Goal: Complete application form

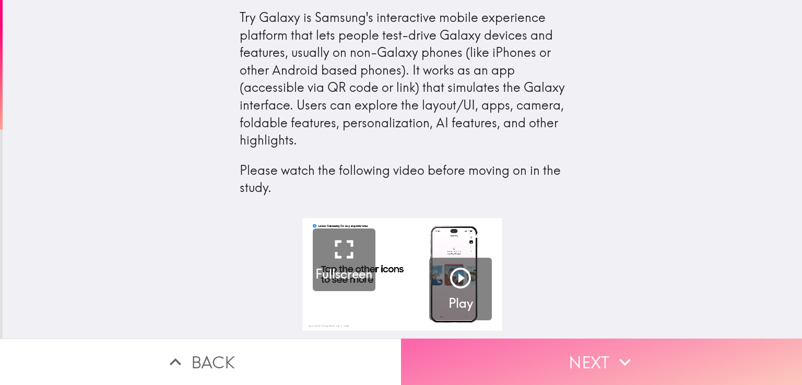
click at [545, 360] on button "Next" at bounding box center [601, 362] width 401 height 46
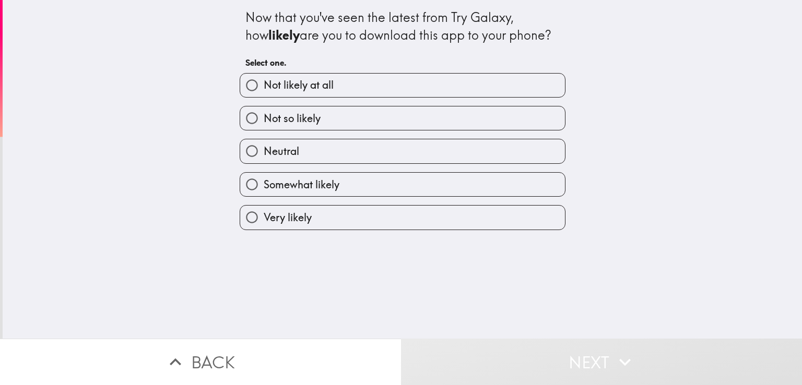
click at [321, 109] on label "Not so likely" at bounding box center [402, 119] width 325 height 24
click at [264, 109] on input "Not so likely" at bounding box center [252, 119] width 24 height 24
radio input "true"
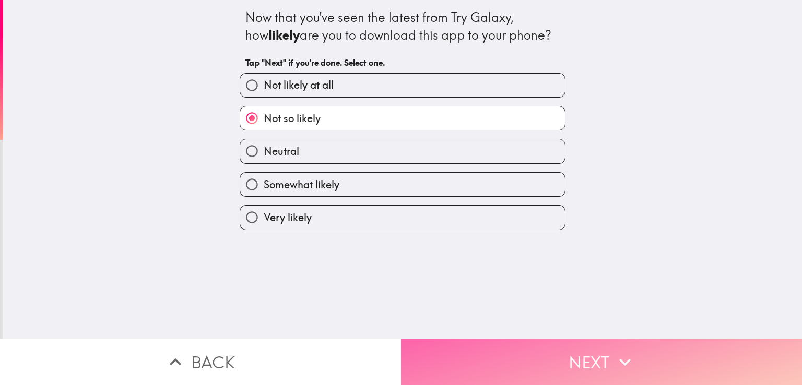
click at [597, 356] on button "Next" at bounding box center [601, 362] width 401 height 46
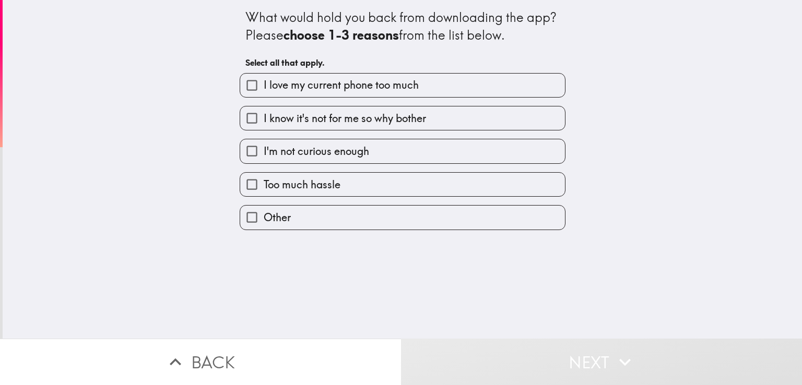
click at [312, 117] on span "I know it's not for me so why bother" at bounding box center [345, 118] width 162 height 15
click at [264, 117] on input "I know it's not for me so why bother" at bounding box center [252, 119] width 24 height 24
checkbox input "true"
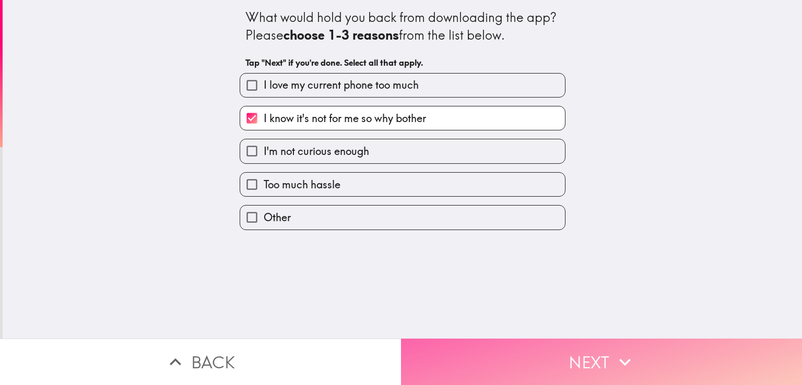
click at [503, 354] on button "Next" at bounding box center [601, 362] width 401 height 46
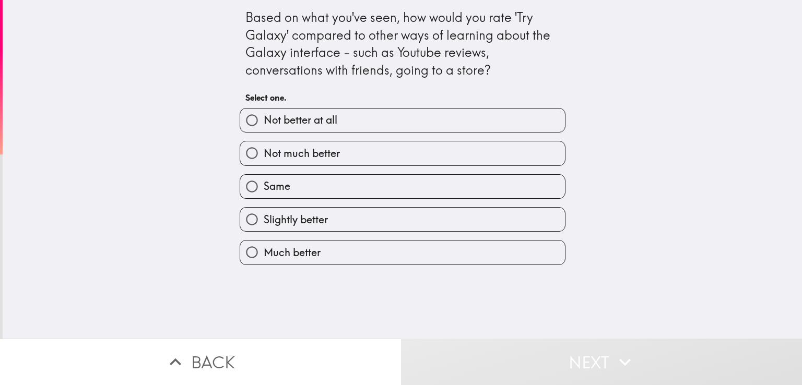
click at [291, 150] on span "Not much better" at bounding box center [302, 153] width 76 height 15
click at [264, 150] on input "Not much better" at bounding box center [252, 154] width 24 height 24
radio input "true"
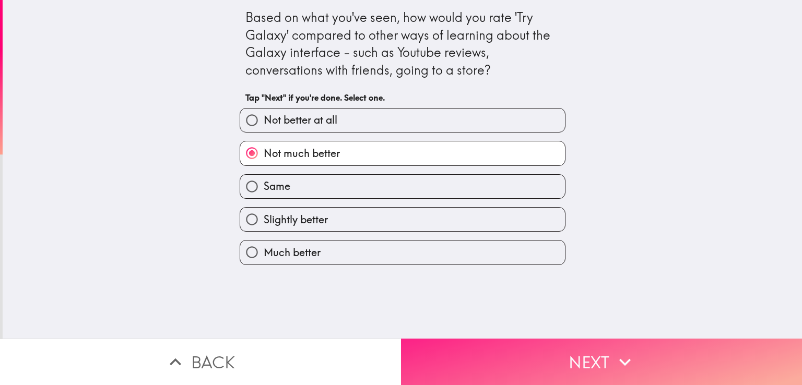
click at [535, 359] on button "Next" at bounding box center [601, 362] width 401 height 46
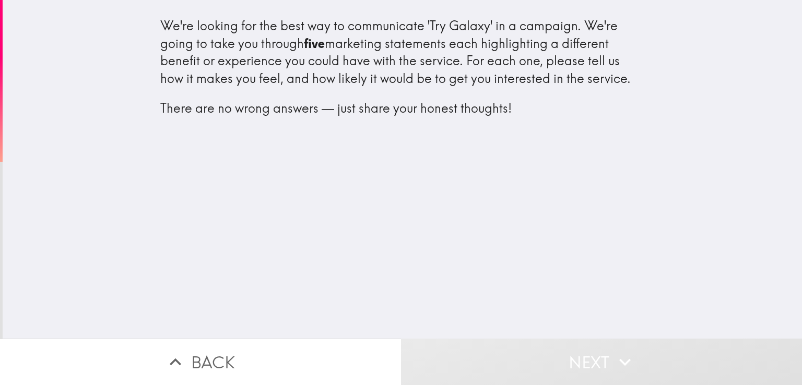
click at [556, 347] on button "Next" at bounding box center [601, 362] width 401 height 46
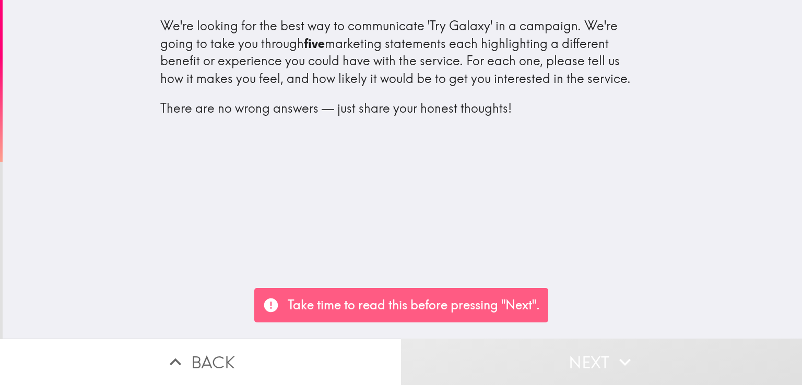
click at [591, 354] on button "Next" at bounding box center [601, 362] width 401 height 46
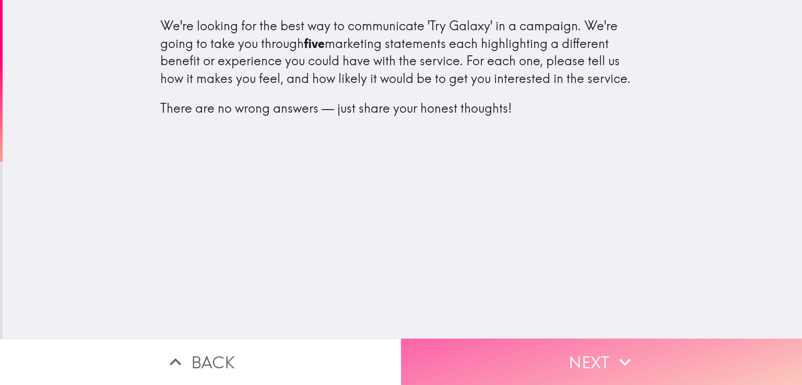
click at [581, 358] on button "Next" at bounding box center [601, 362] width 401 height 46
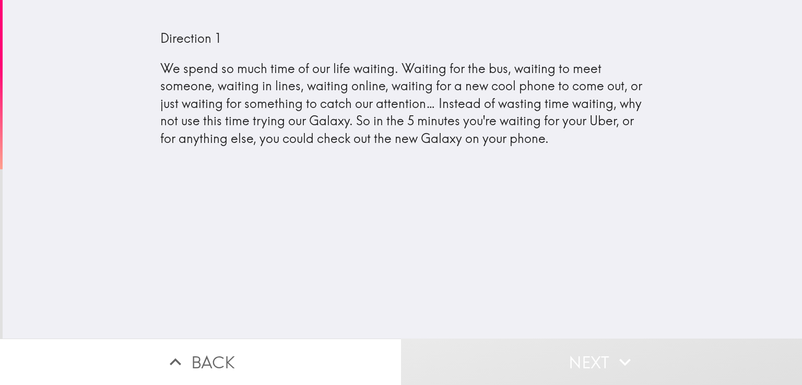
click at [440, 234] on div "Direction 1 We spend so much time of our life waiting. Waiting for the bus, wai…" at bounding box center [403, 169] width 800 height 339
click at [579, 352] on button "Next" at bounding box center [601, 362] width 401 height 46
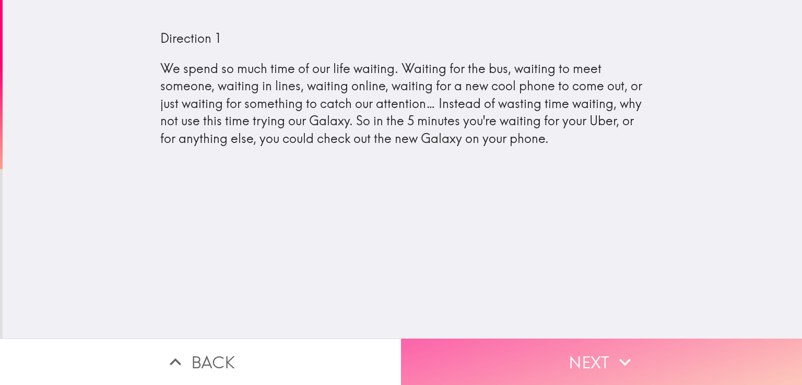
click at [629, 342] on button "Next" at bounding box center [601, 362] width 401 height 46
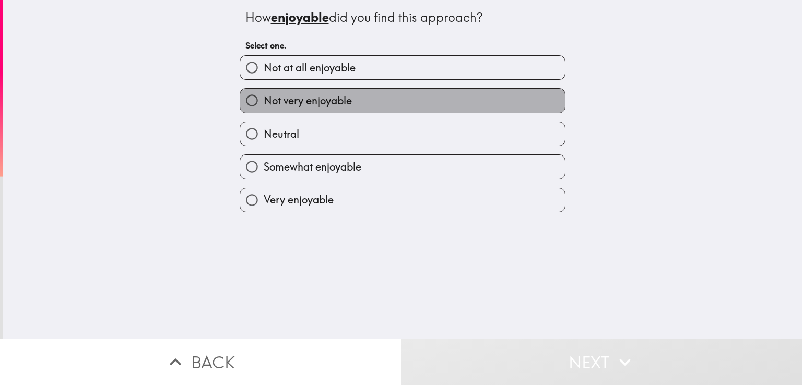
drag, startPoint x: 284, startPoint y: 109, endPoint x: 472, endPoint y: 232, distance: 224.5
click at [284, 110] on label "Not very enjoyable" at bounding box center [402, 101] width 325 height 24
click at [264, 110] on input "Not very enjoyable" at bounding box center [252, 101] width 24 height 24
radio input "true"
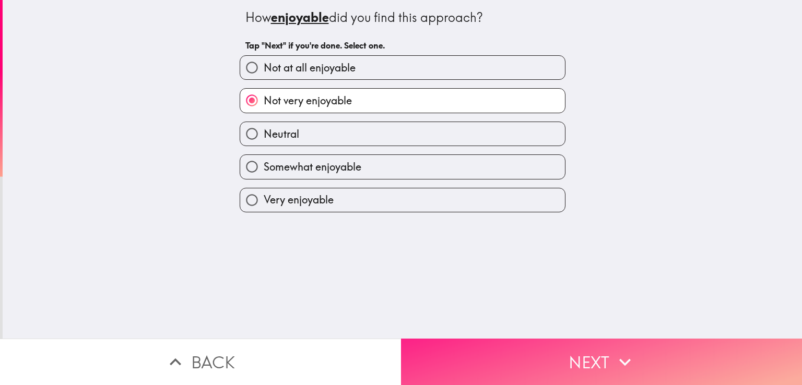
click at [596, 358] on button "Next" at bounding box center [601, 362] width 401 height 46
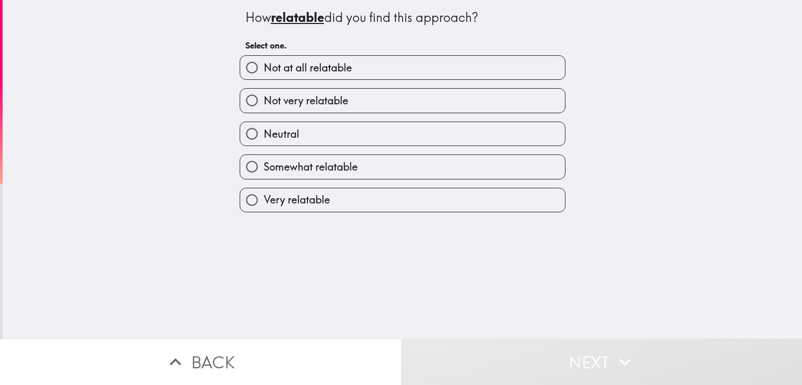
click at [321, 100] on span "Not very relatable" at bounding box center [306, 100] width 85 height 15
click at [264, 100] on input "Not very relatable" at bounding box center [252, 101] width 24 height 24
radio input "true"
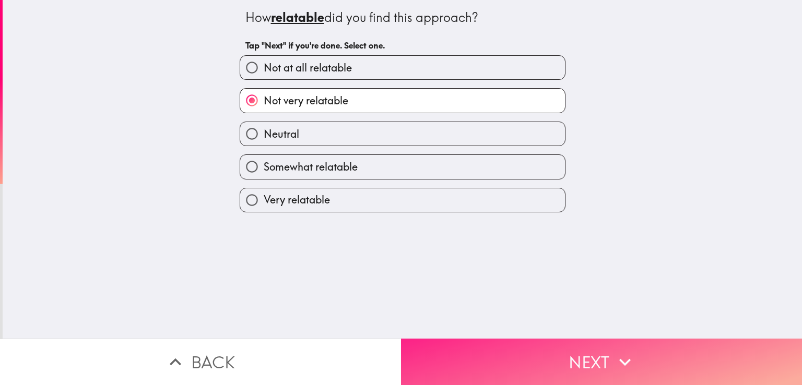
click at [509, 351] on button "Next" at bounding box center [601, 362] width 401 height 46
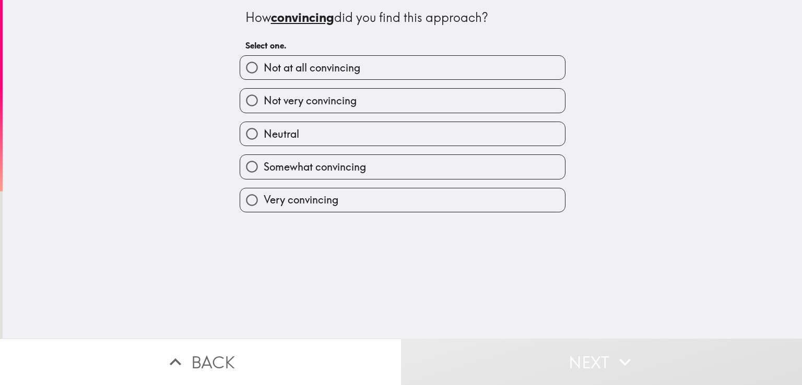
click at [333, 100] on span "Not very convincing" at bounding box center [310, 100] width 93 height 15
click at [264, 100] on input "Not very convincing" at bounding box center [252, 101] width 24 height 24
radio input "true"
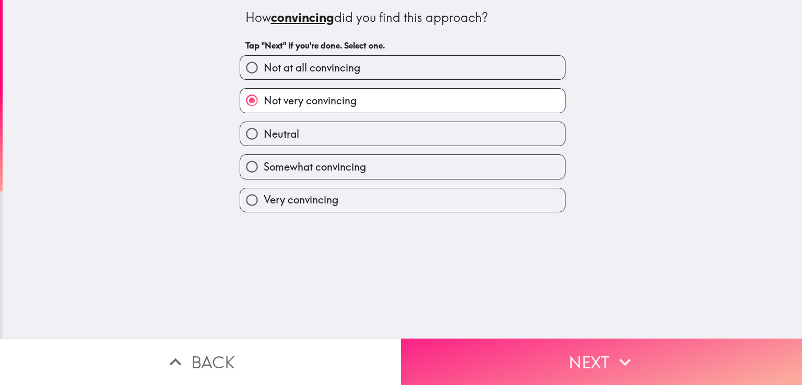
click at [518, 351] on button "Next" at bounding box center [601, 362] width 401 height 46
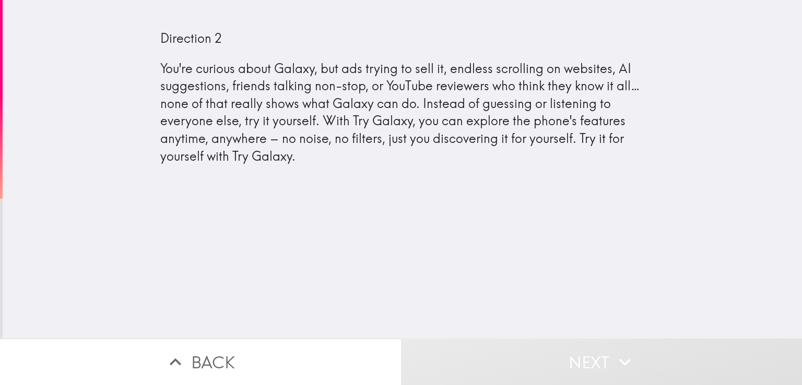
click at [414, 213] on div "Direction 2 You're curious about Galaxy, but ads trying to sell it, endless scr…" at bounding box center [403, 169] width 800 height 339
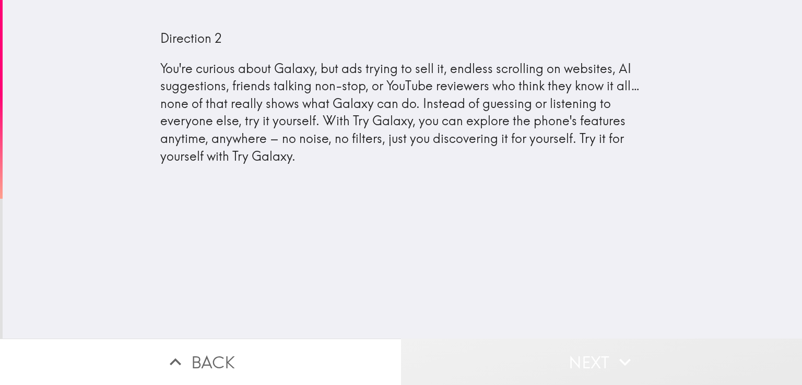
click at [569, 345] on button "Next" at bounding box center [601, 362] width 401 height 46
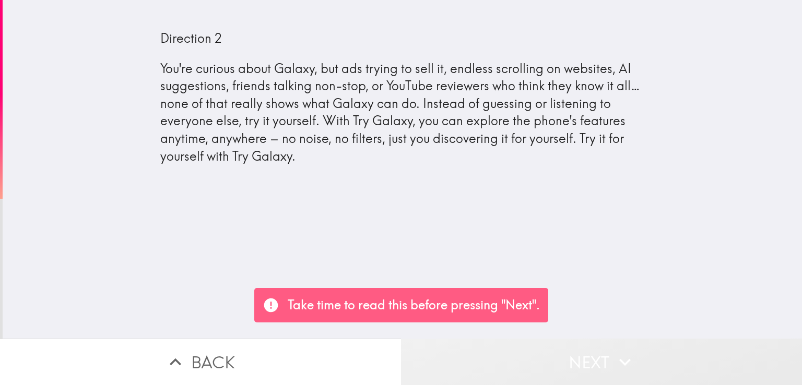
click at [603, 358] on button "Next" at bounding box center [601, 362] width 401 height 46
click at [582, 358] on button "Next" at bounding box center [601, 362] width 401 height 46
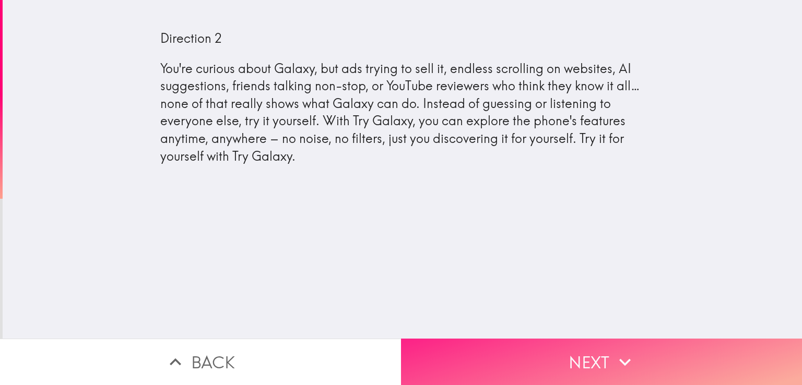
click at [587, 353] on button "Next" at bounding box center [601, 362] width 401 height 46
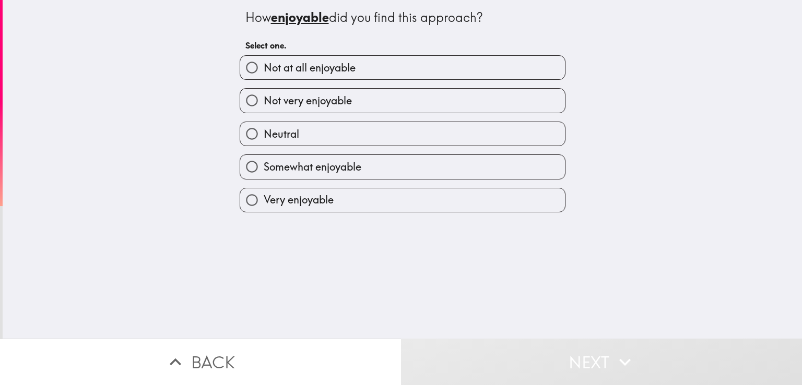
click at [327, 99] on span "Not very enjoyable" at bounding box center [308, 100] width 88 height 15
click at [264, 99] on input "Not very enjoyable" at bounding box center [252, 101] width 24 height 24
radio input "true"
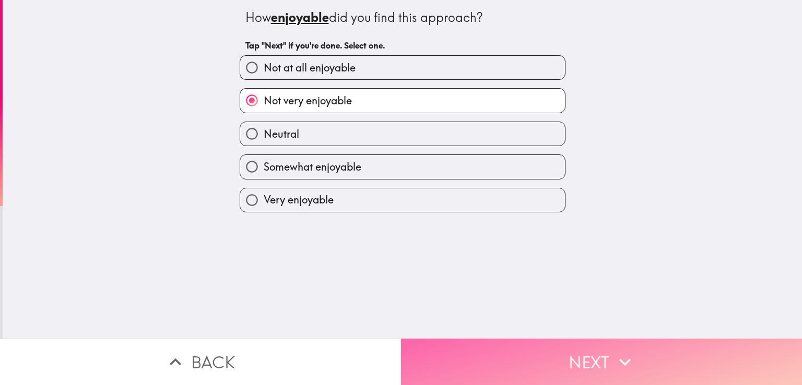
click at [645, 362] on button "Next" at bounding box center [601, 362] width 401 height 46
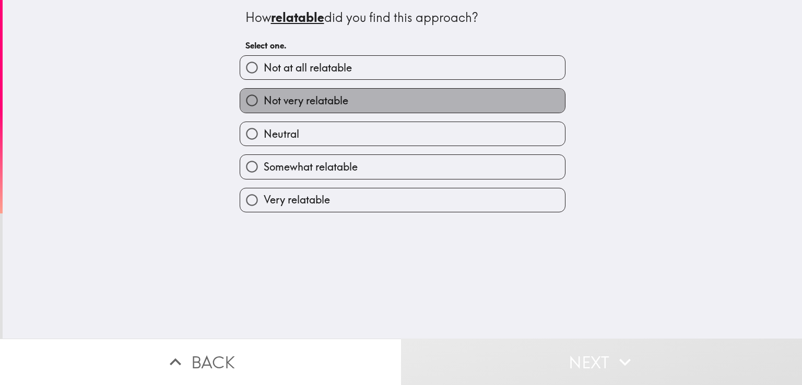
click at [335, 101] on span "Not very relatable" at bounding box center [306, 100] width 85 height 15
click at [264, 101] on input "Not very relatable" at bounding box center [252, 101] width 24 height 24
radio input "true"
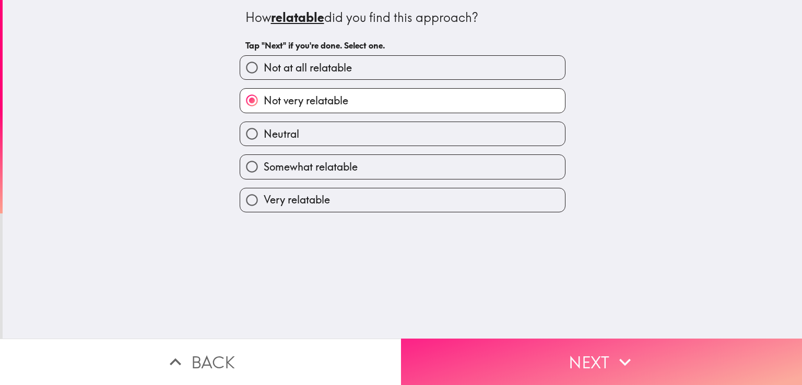
click at [563, 357] on button "Next" at bounding box center [601, 362] width 401 height 46
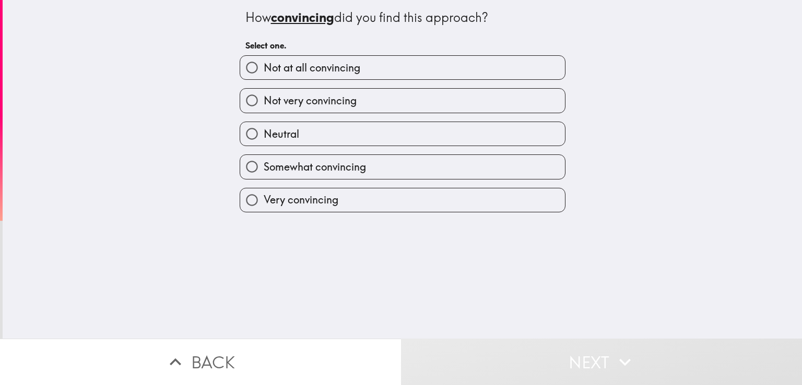
click at [334, 103] on span "Not very convincing" at bounding box center [310, 100] width 93 height 15
click at [264, 103] on input "Not very convincing" at bounding box center [252, 101] width 24 height 24
radio input "true"
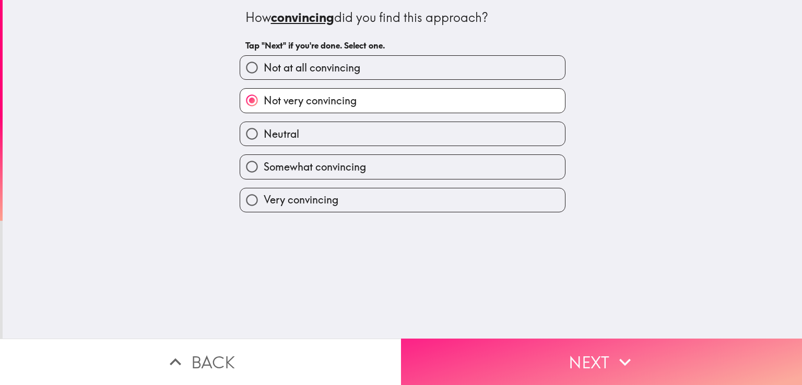
click at [546, 352] on button "Next" at bounding box center [601, 362] width 401 height 46
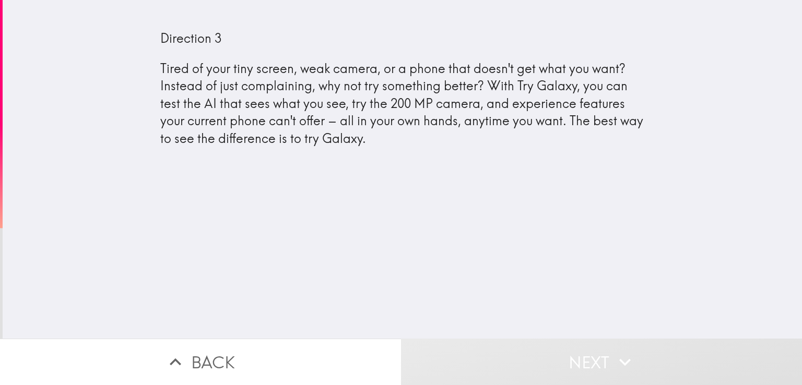
drag, startPoint x: 581, startPoint y: 377, endPoint x: 580, endPoint y: 402, distance: 25.1
click at [580, 0] on html "Direction 3 Tired of your tiny screen, weak camera, or a phone that doesn't get…" at bounding box center [401, 0] width 802 height 0
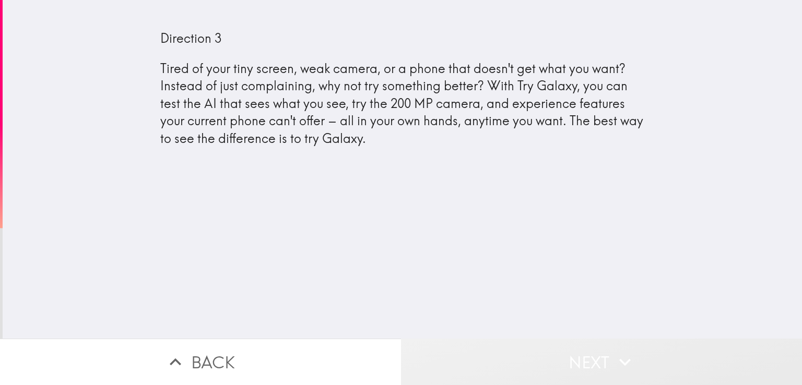
click at [601, 339] on button "Next" at bounding box center [601, 362] width 401 height 46
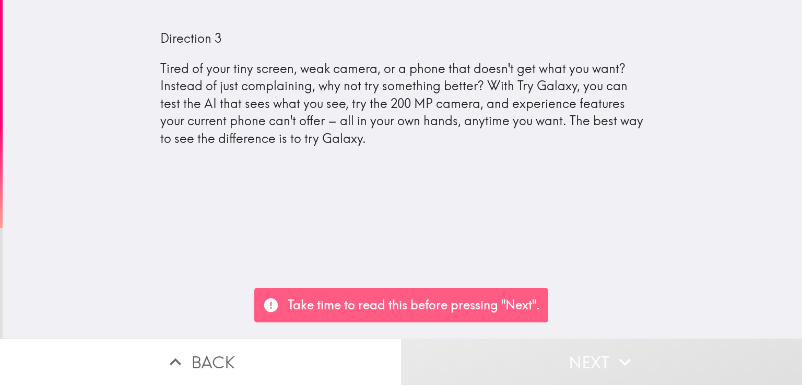
click at [618, 353] on icon "button" at bounding box center [625, 362] width 23 height 23
click at [470, 215] on div "Direction 3 Tired of your tiny screen, weak camera, or a phone that doesn't get…" at bounding box center [403, 169] width 800 height 339
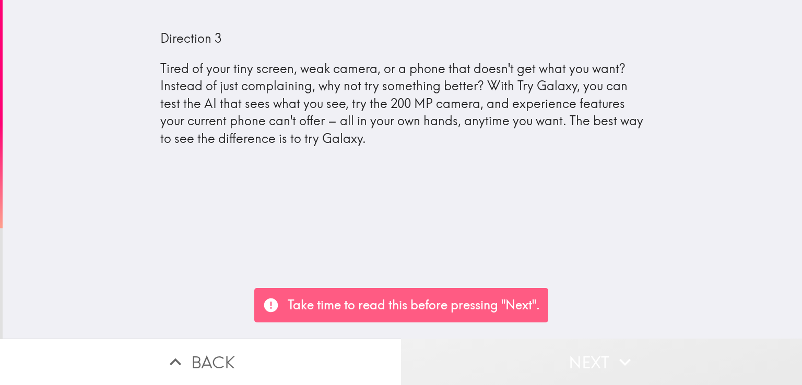
click at [647, 367] on button "Next" at bounding box center [601, 362] width 401 height 46
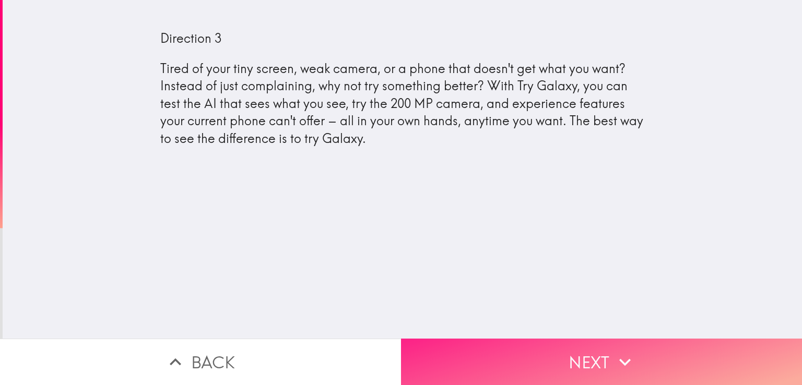
click at [627, 355] on icon "button" at bounding box center [625, 362] width 23 height 23
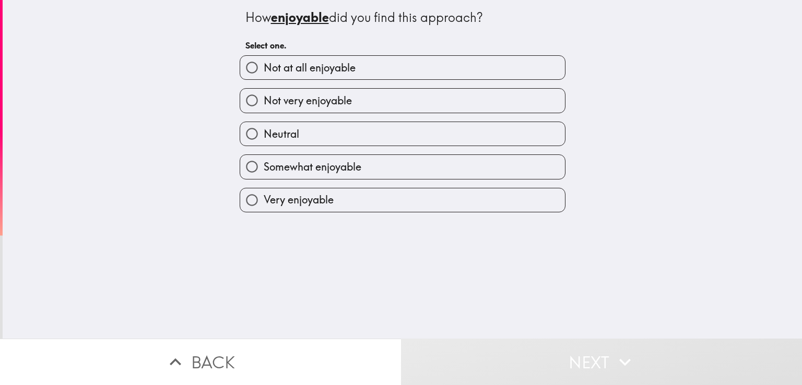
click at [311, 103] on span "Not very enjoyable" at bounding box center [308, 100] width 88 height 15
click at [264, 103] on input "Not very enjoyable" at bounding box center [252, 101] width 24 height 24
radio input "true"
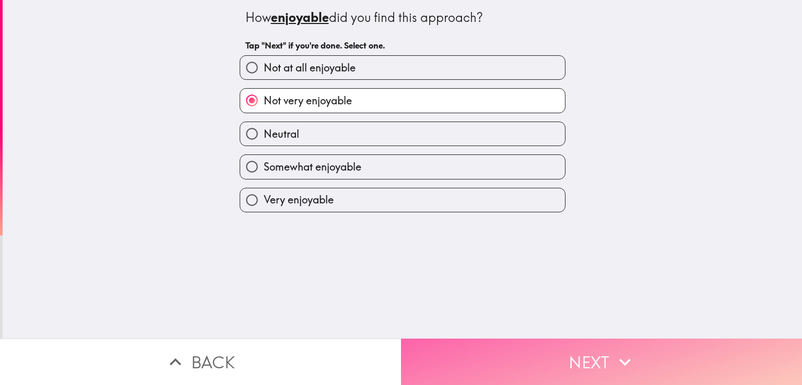
click at [556, 345] on button "Next" at bounding box center [601, 362] width 401 height 46
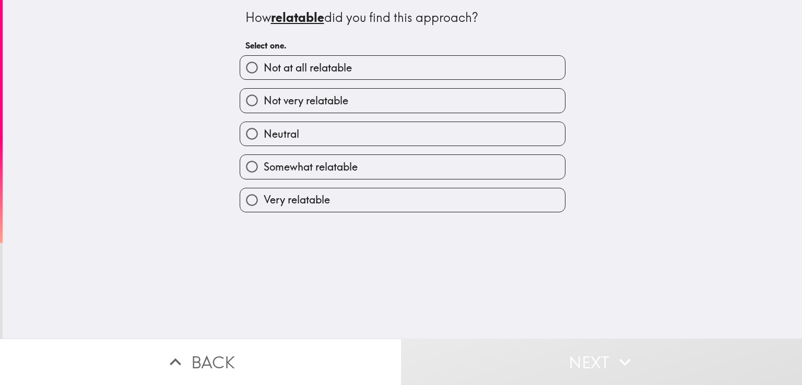
click at [324, 94] on span "Not very relatable" at bounding box center [306, 100] width 85 height 15
click at [264, 94] on input "Not very relatable" at bounding box center [252, 101] width 24 height 24
radio input "true"
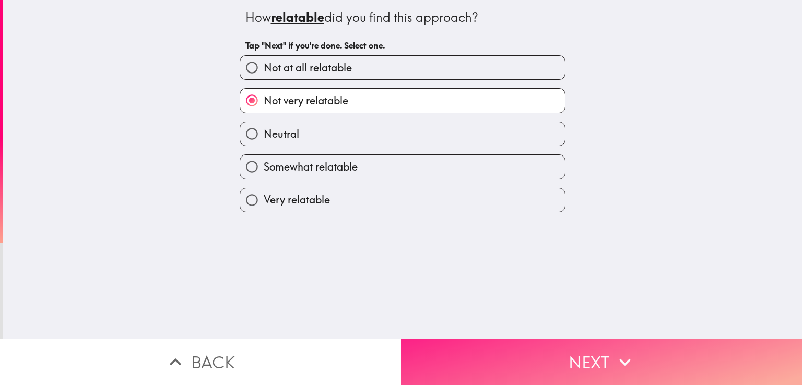
click at [584, 343] on button "Next" at bounding box center [601, 362] width 401 height 46
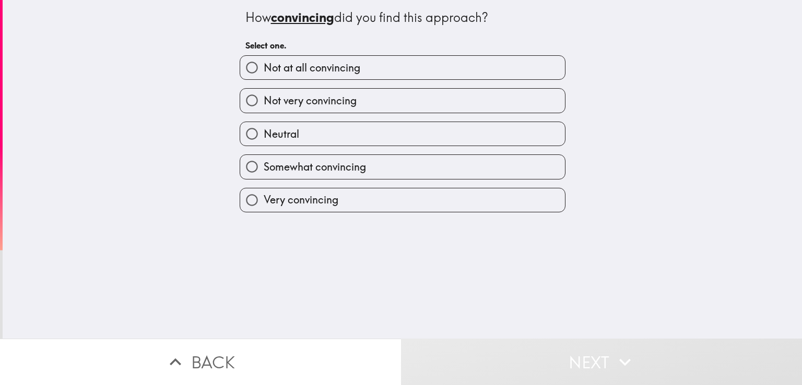
click at [323, 101] on span "Not very convincing" at bounding box center [310, 100] width 93 height 15
click at [264, 101] on input "Not very convincing" at bounding box center [252, 101] width 24 height 24
radio input "true"
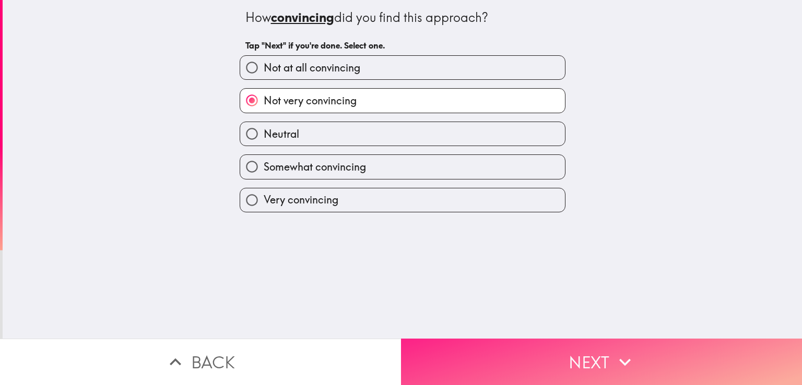
click at [581, 355] on button "Next" at bounding box center [601, 362] width 401 height 46
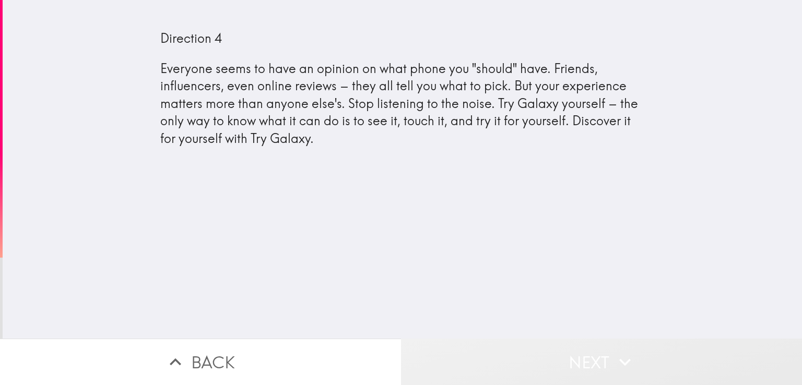
click at [597, 359] on button "Next" at bounding box center [601, 362] width 401 height 46
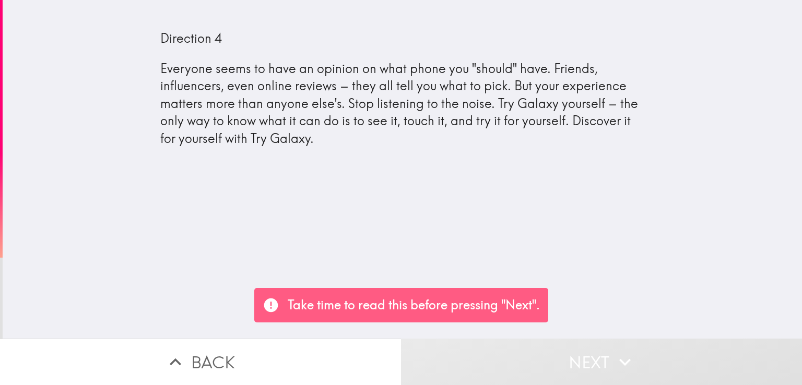
click at [474, 199] on div "Direction 4 Everyone seems to have an opinion on what phone you "should" have. …" at bounding box center [403, 169] width 800 height 339
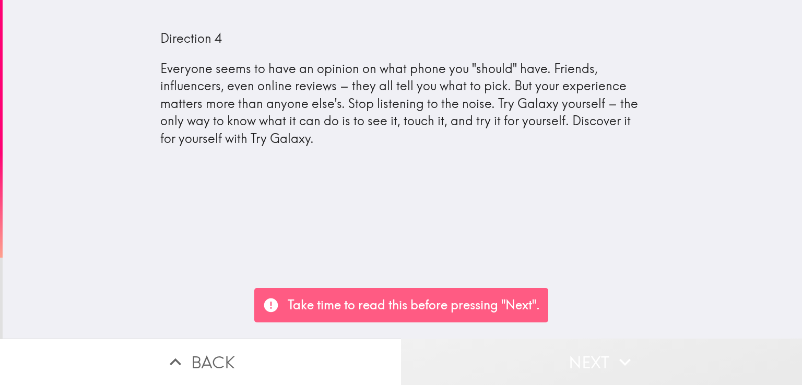
click at [545, 344] on button "Next" at bounding box center [601, 362] width 401 height 46
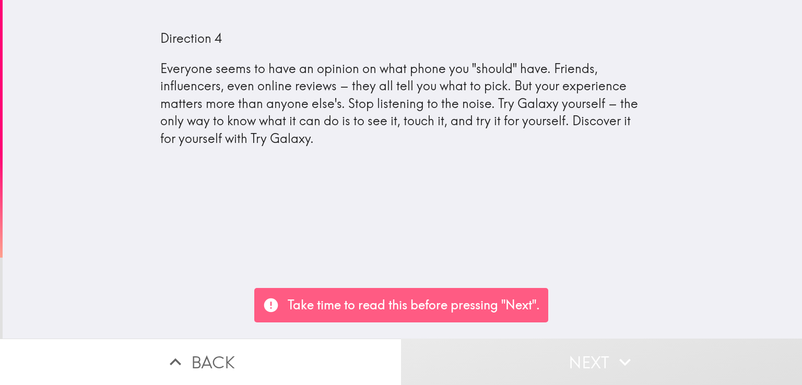
click at [458, 182] on div "Direction 4 Everyone seems to have an opinion on what phone you "should" have. …" at bounding box center [403, 169] width 800 height 339
click at [638, 358] on button "Next" at bounding box center [601, 362] width 401 height 46
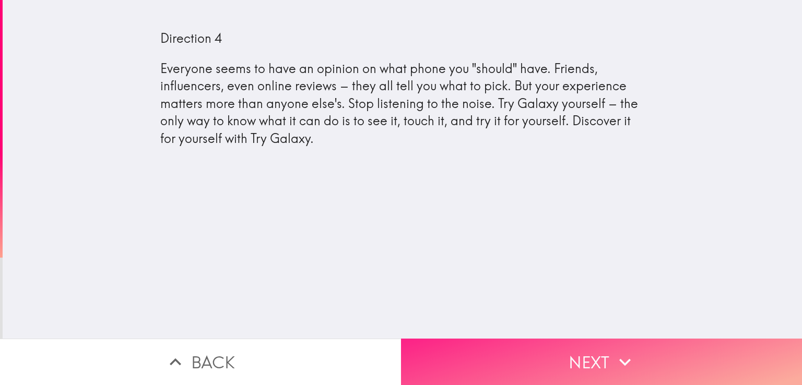
click at [601, 356] on button "Next" at bounding box center [601, 362] width 401 height 46
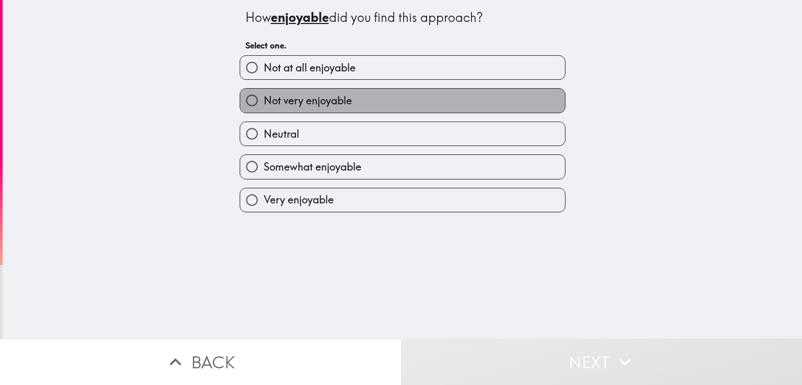
click at [324, 93] on span "Not very enjoyable" at bounding box center [308, 100] width 88 height 15
click at [264, 93] on input "Not very enjoyable" at bounding box center [252, 101] width 24 height 24
radio input "true"
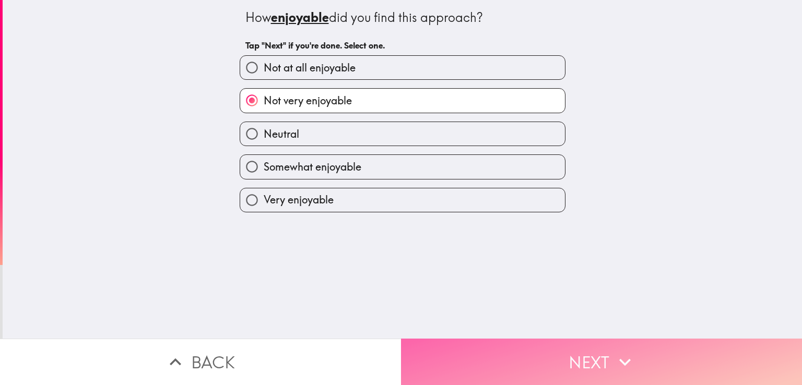
click at [571, 349] on button "Next" at bounding box center [601, 362] width 401 height 46
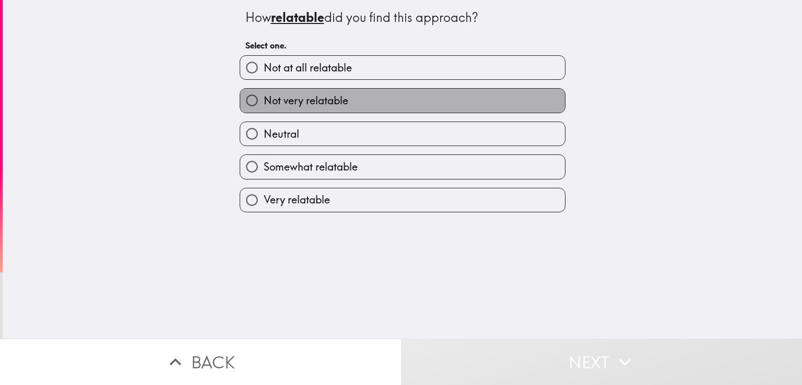
click at [279, 103] on span "Not very relatable" at bounding box center [306, 100] width 85 height 15
click at [264, 103] on input "Not very relatable" at bounding box center [252, 101] width 24 height 24
radio input "true"
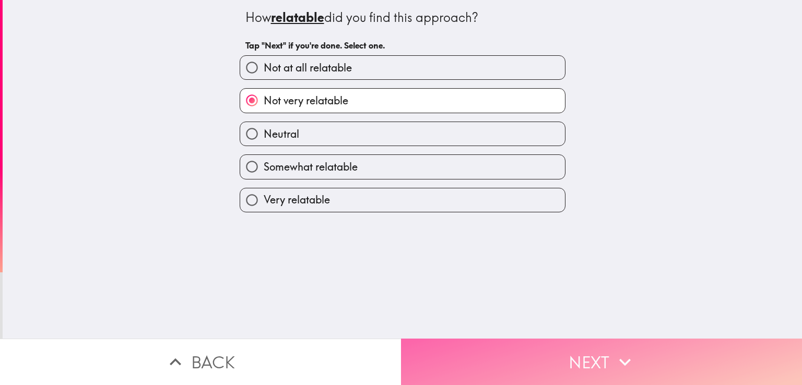
click at [602, 368] on button "Next" at bounding box center [601, 362] width 401 height 46
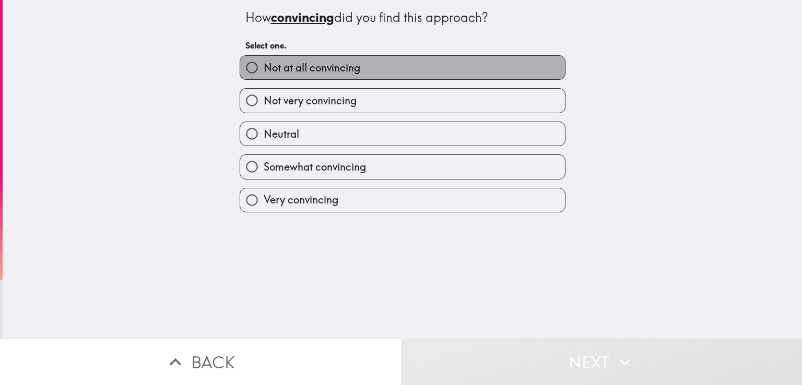
click at [327, 65] on span "Not at all convincing" at bounding box center [312, 68] width 97 height 15
click at [264, 65] on input "Not at all convincing" at bounding box center [252, 68] width 24 height 24
radio input "true"
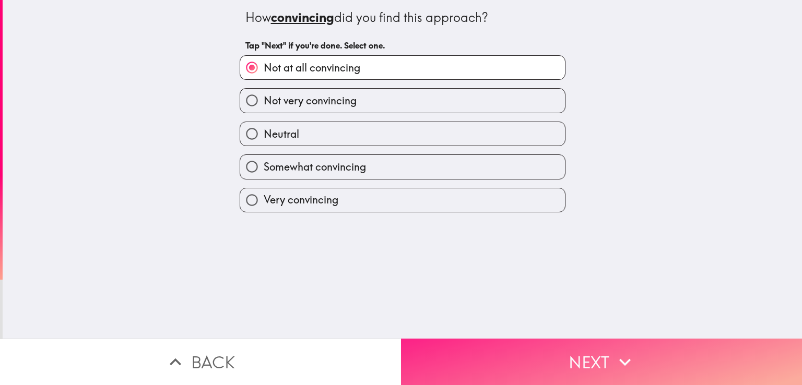
click at [573, 364] on button "Next" at bounding box center [601, 362] width 401 height 46
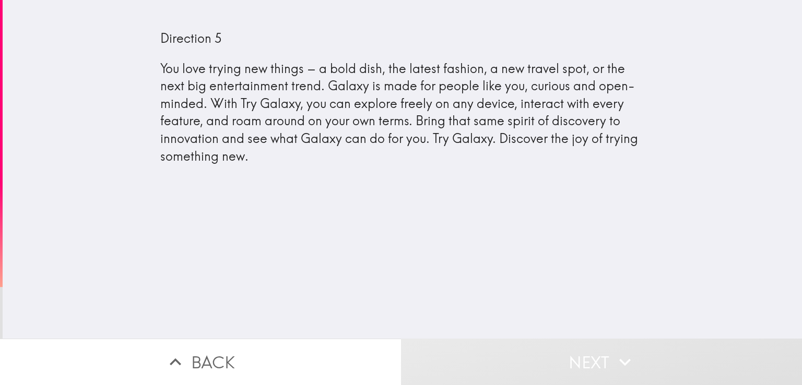
click at [577, 262] on div "Direction 5 You love trying new things – a bold dish, the latest fashion, a new…" at bounding box center [403, 169] width 800 height 339
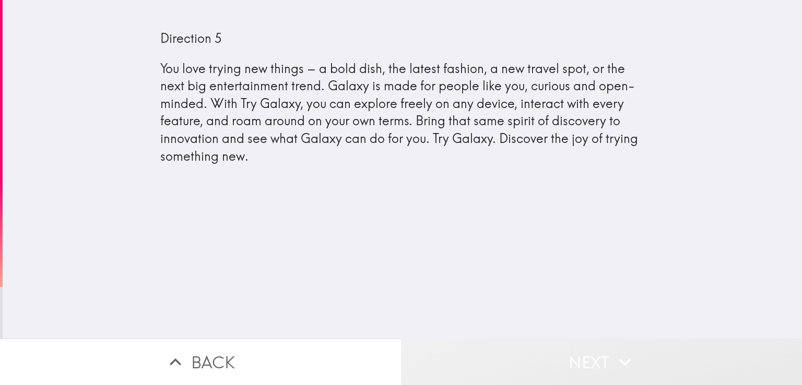
click at [573, 355] on button "Next" at bounding box center [601, 362] width 401 height 46
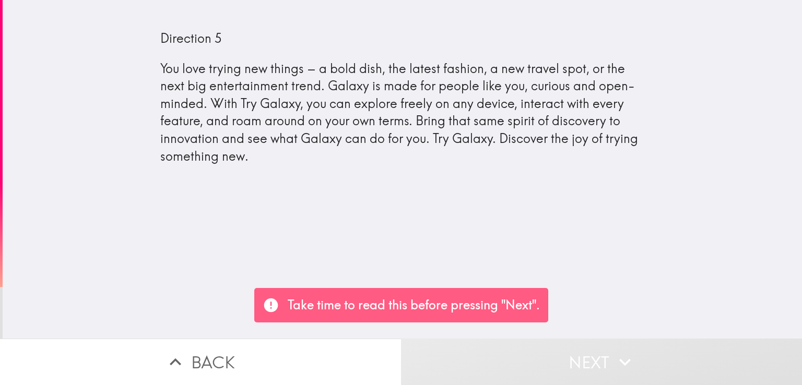
click at [592, 221] on div "Direction 5 You love trying new things – a bold dish, the latest fashion, a new…" at bounding box center [403, 169] width 800 height 339
click at [327, 125] on div "Direction 5 You love trying new things – a bold dish, the latest fashion, a new…" at bounding box center [402, 97] width 485 height 135
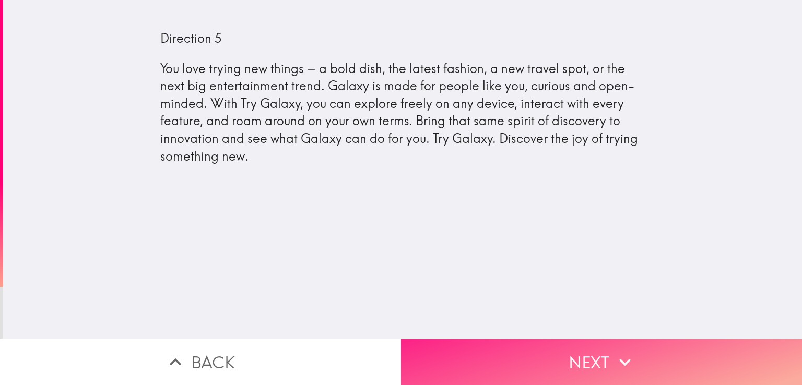
click at [593, 355] on button "Next" at bounding box center [601, 362] width 401 height 46
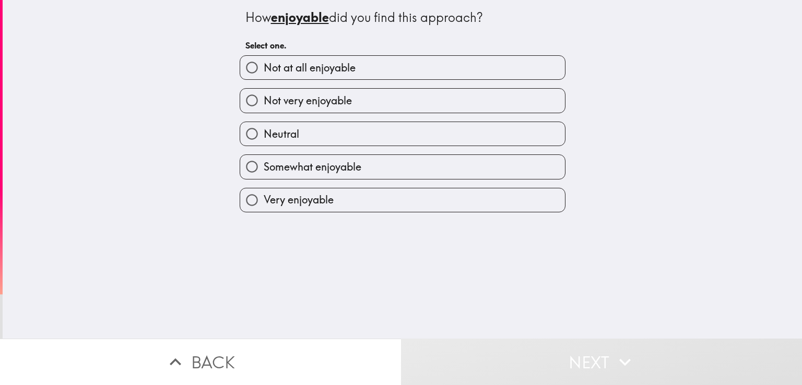
click at [288, 101] on span "Not very enjoyable" at bounding box center [308, 100] width 88 height 15
click at [264, 101] on input "Not very enjoyable" at bounding box center [252, 101] width 24 height 24
radio input "true"
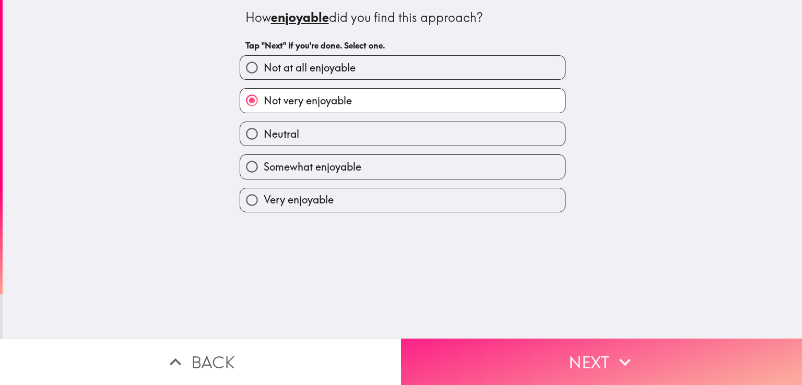
click at [594, 353] on button "Next" at bounding box center [601, 362] width 401 height 46
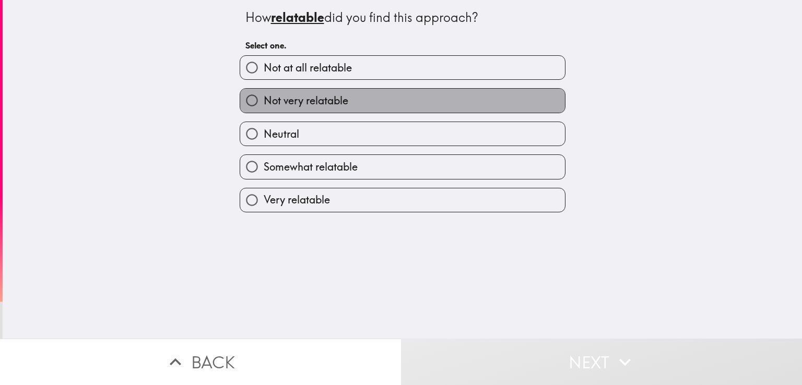
click at [326, 97] on span "Not very relatable" at bounding box center [306, 100] width 85 height 15
click at [264, 97] on input "Not very relatable" at bounding box center [252, 101] width 24 height 24
radio input "true"
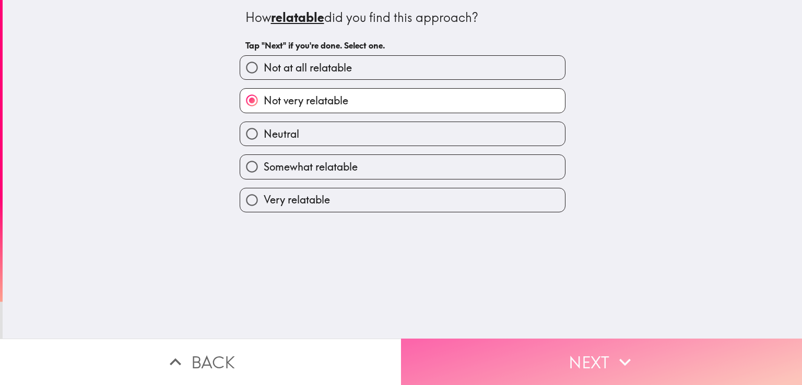
click at [582, 351] on button "Next" at bounding box center [601, 362] width 401 height 46
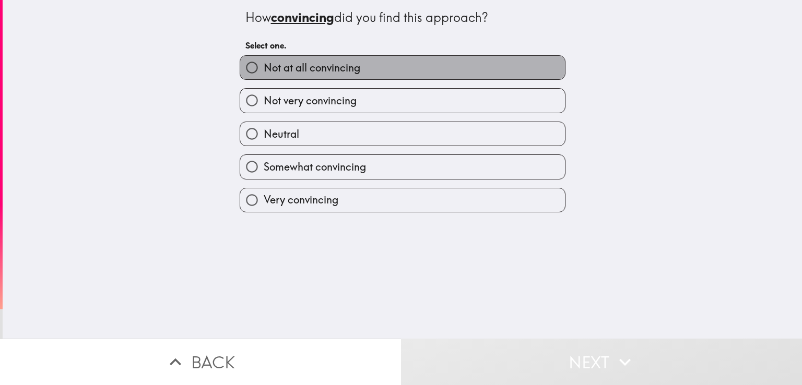
click at [310, 66] on span "Not at all convincing" at bounding box center [312, 68] width 97 height 15
click at [264, 66] on input "Not at all convincing" at bounding box center [252, 68] width 24 height 24
radio input "true"
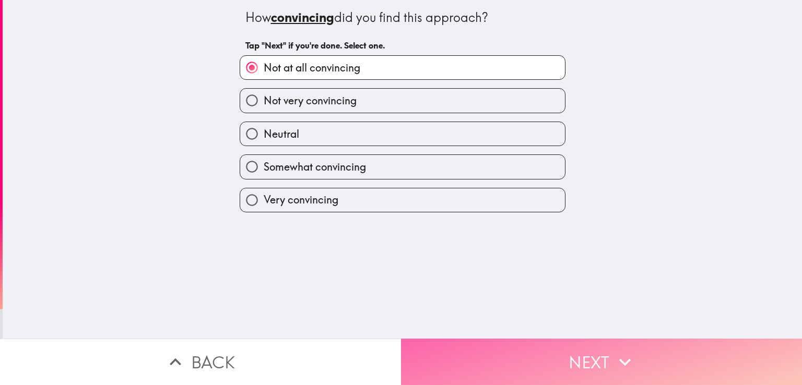
click at [581, 358] on button "Next" at bounding box center [601, 362] width 401 height 46
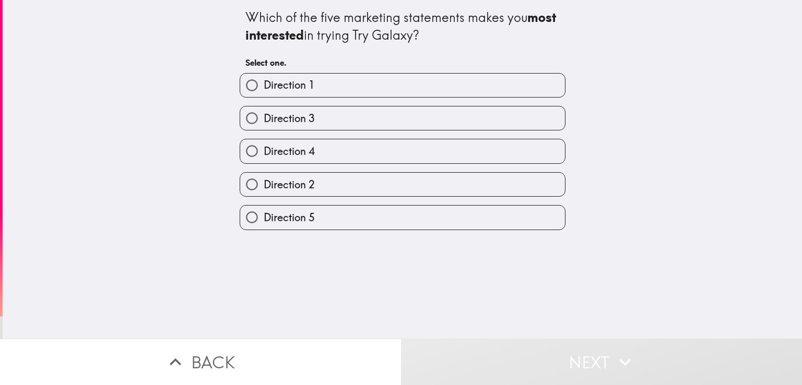
click at [318, 81] on label "Direction 1" at bounding box center [402, 86] width 325 height 24
click at [264, 81] on input "Direction 1" at bounding box center [252, 86] width 24 height 24
radio input "true"
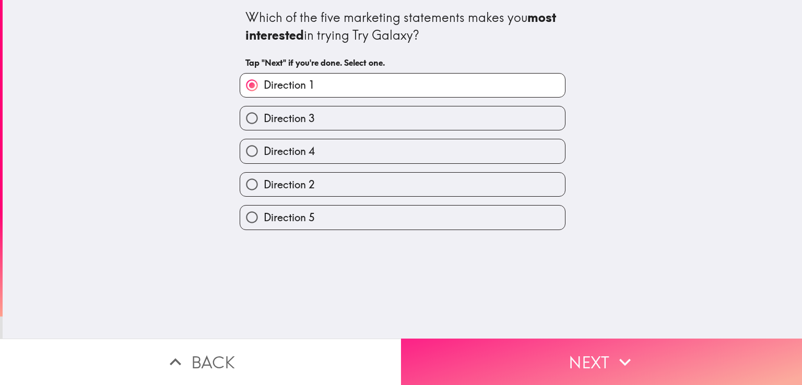
click at [550, 354] on button "Next" at bounding box center [601, 362] width 401 height 46
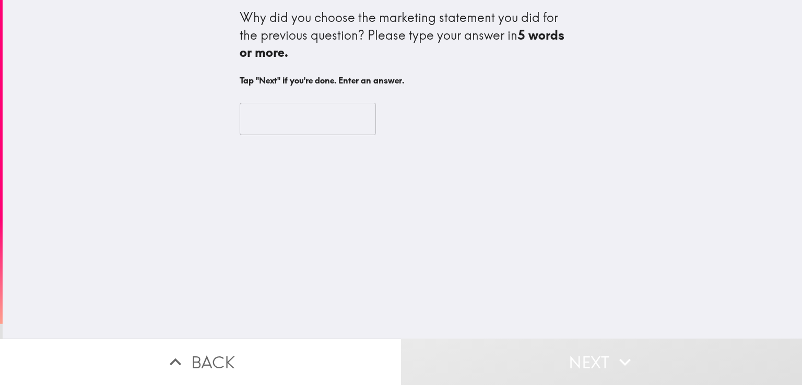
click at [288, 126] on input "text" at bounding box center [308, 119] width 136 height 32
click at [276, 123] on input "text" at bounding box center [308, 119] width 136 height 32
